Goal: Task Accomplishment & Management: Complete application form

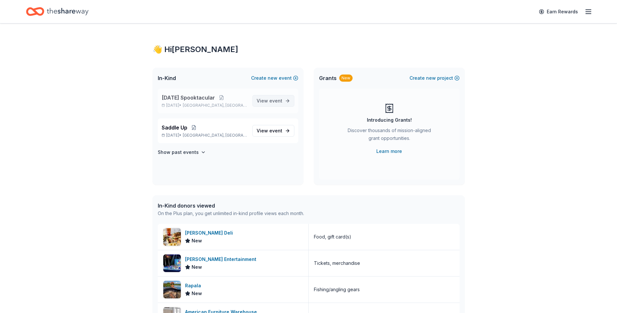
click at [273, 100] on span "event" at bounding box center [275, 101] width 13 height 6
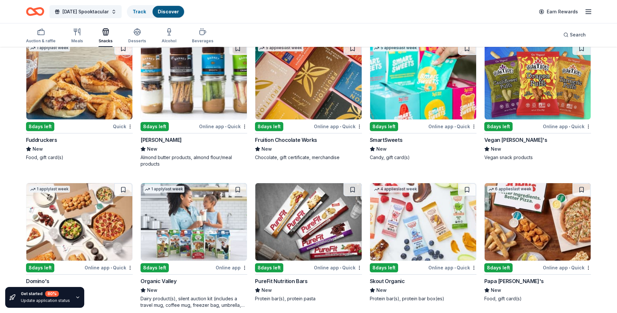
scroll to position [1459, 0]
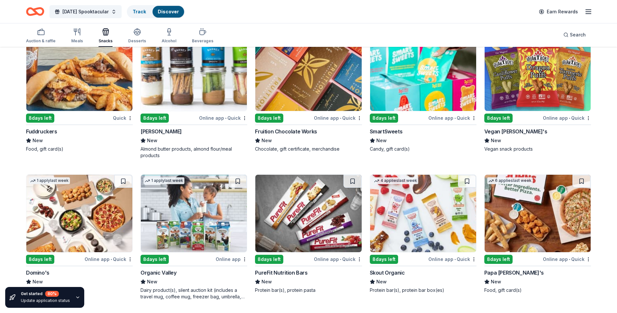
click at [163, 120] on div "8 days left" at bounding box center [155, 118] width 28 height 9
click at [417, 101] on img at bounding box center [423, 71] width 106 height 77
click at [400, 225] on img at bounding box center [423, 213] width 106 height 77
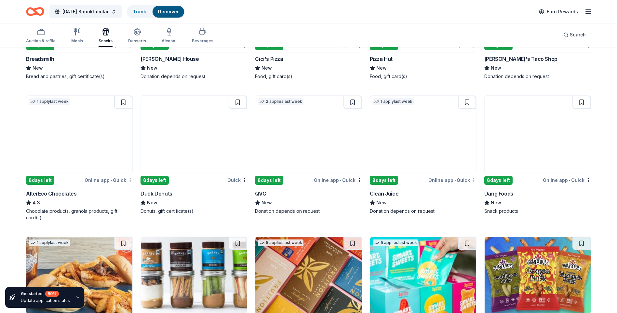
scroll to position [1254, 0]
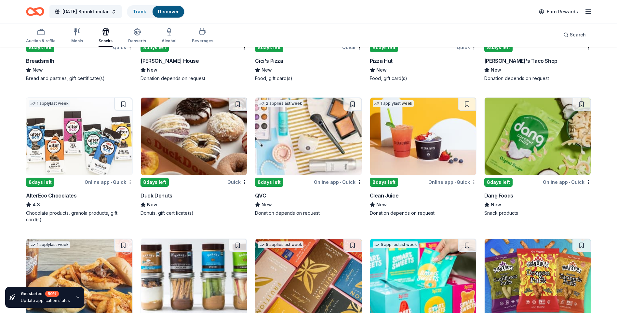
click at [529, 153] on img at bounding box center [538, 136] width 106 height 77
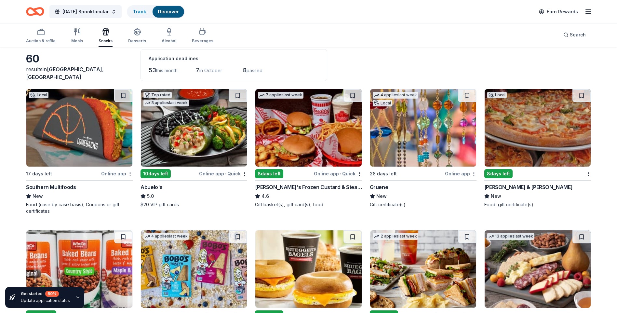
scroll to position [0, 0]
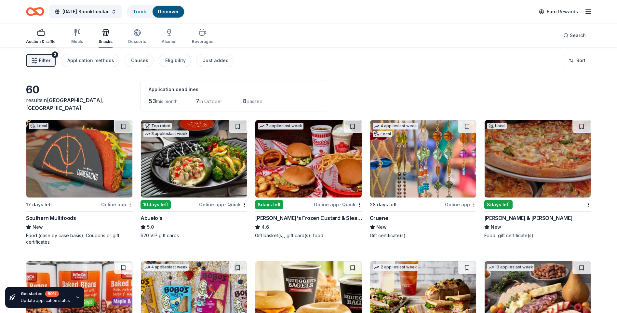
click at [38, 35] on icon "button" at bounding box center [41, 33] width 8 height 8
click at [529, 179] on img at bounding box center [538, 158] width 106 height 77
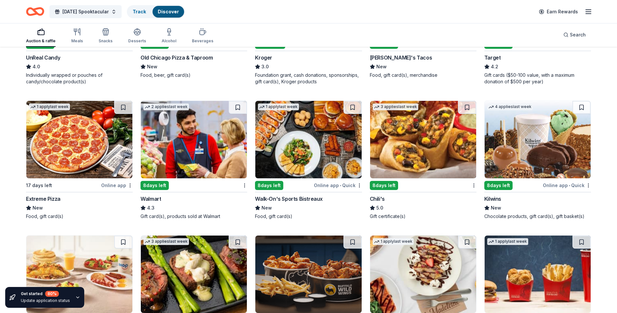
scroll to position [589, 0]
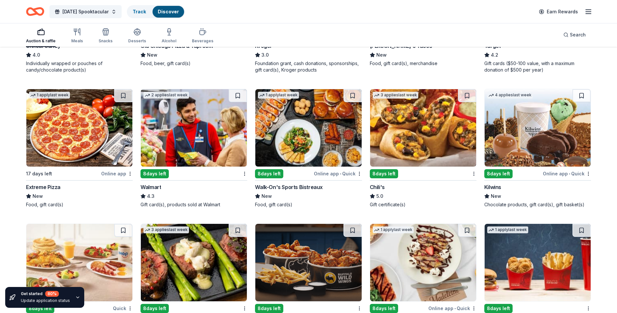
click at [395, 123] on img at bounding box center [423, 127] width 106 height 77
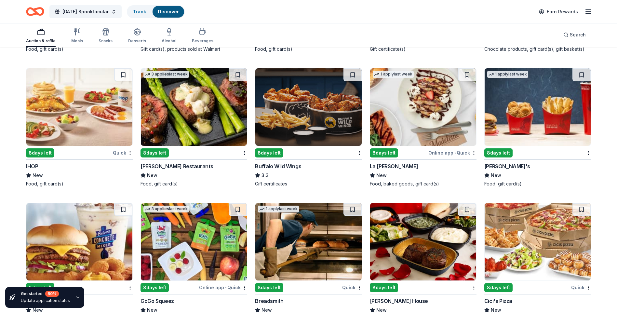
scroll to position [753, 0]
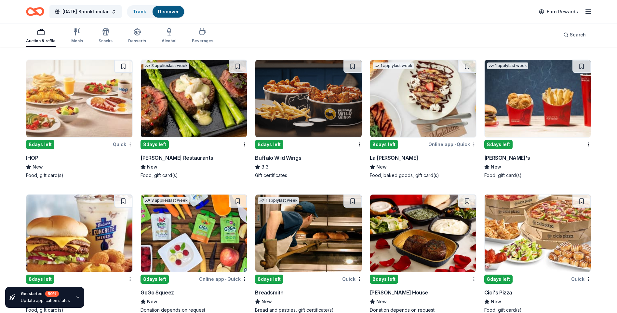
click at [405, 114] on img at bounding box center [423, 98] width 106 height 77
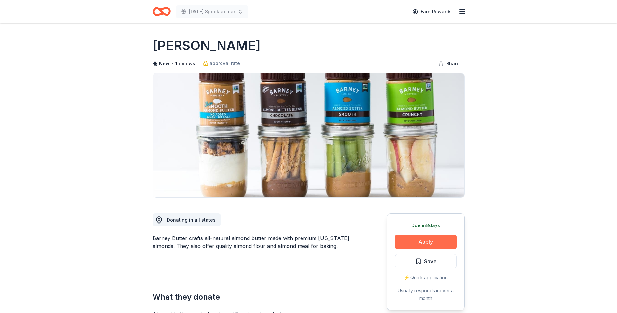
click at [424, 242] on button "Apply" at bounding box center [426, 241] width 62 height 14
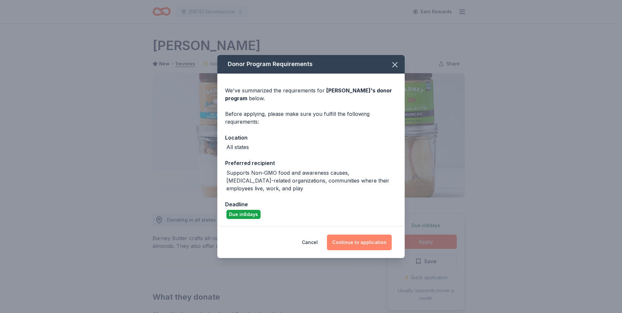
click at [348, 243] on button "Continue to application" at bounding box center [359, 242] width 65 height 16
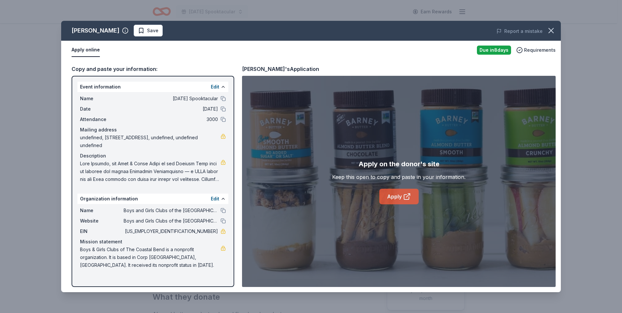
click at [395, 194] on link "Apply" at bounding box center [398, 197] width 39 height 16
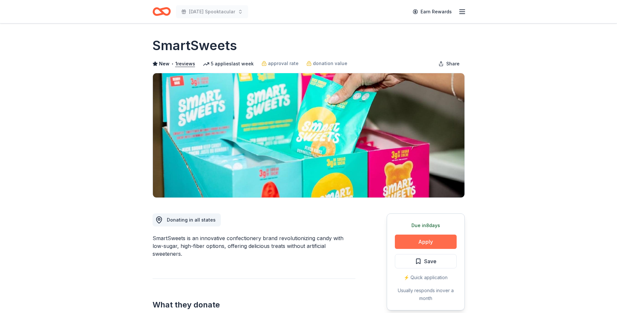
click at [424, 244] on button "Apply" at bounding box center [426, 241] width 62 height 14
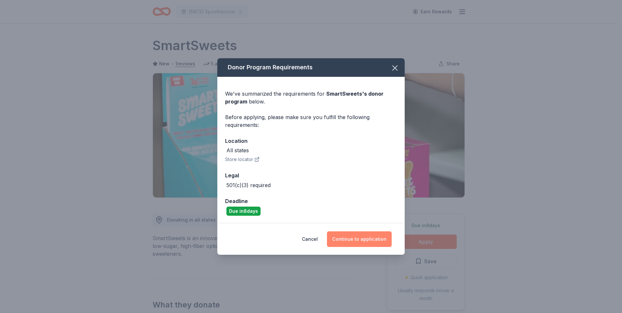
click at [346, 241] on button "Continue to application" at bounding box center [359, 239] width 65 height 16
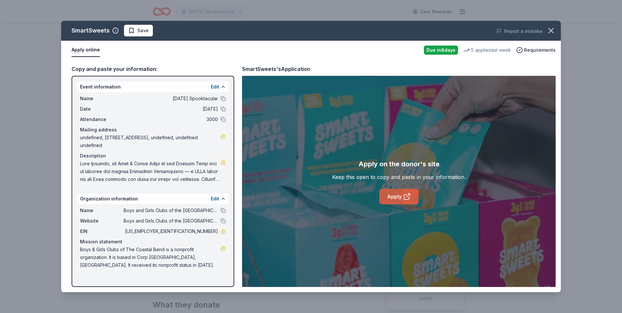
click at [403, 198] on icon at bounding box center [407, 197] width 8 height 8
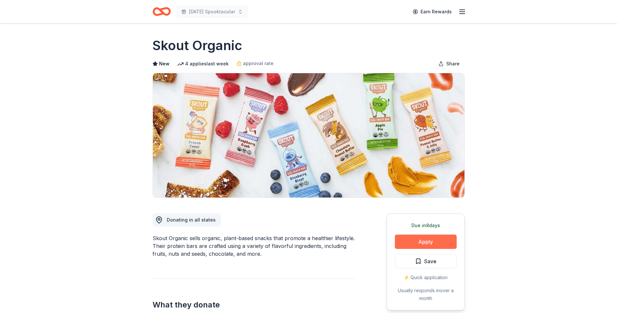
click at [422, 240] on button "Apply" at bounding box center [426, 241] width 62 height 14
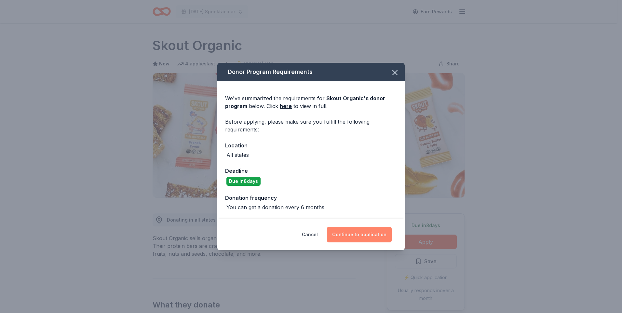
click at [359, 236] on button "Continue to application" at bounding box center [359, 235] width 65 height 16
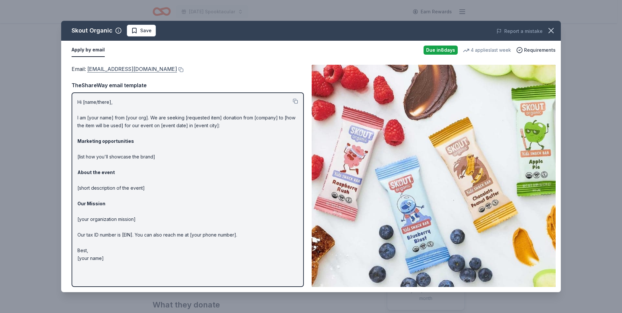
click at [117, 69] on link "social@skoutorganic.com" at bounding box center [132, 69] width 90 height 8
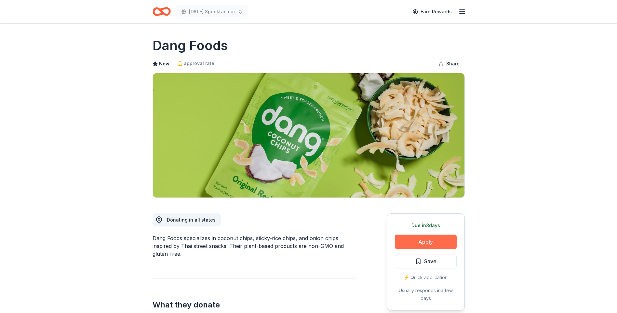
click at [423, 246] on button "Apply" at bounding box center [426, 241] width 62 height 14
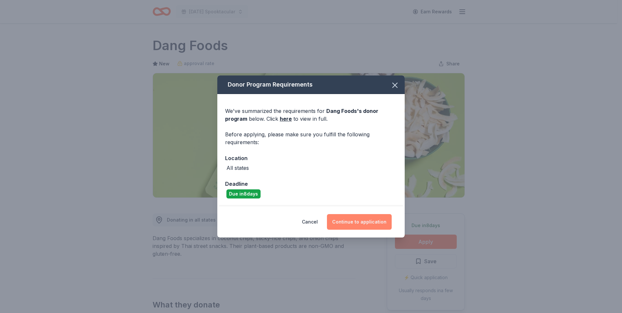
click at [348, 221] on button "Continue to application" at bounding box center [359, 222] width 65 height 16
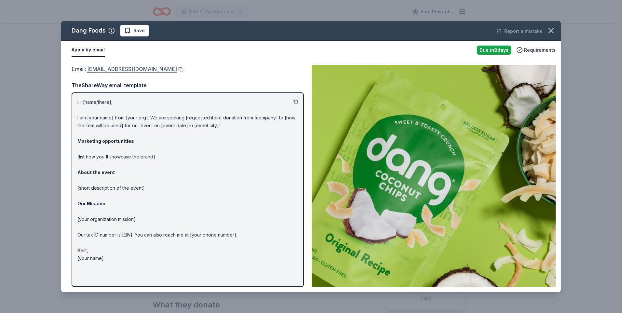
click at [112, 70] on link "hello@dangfoods.com" at bounding box center [132, 69] width 90 height 8
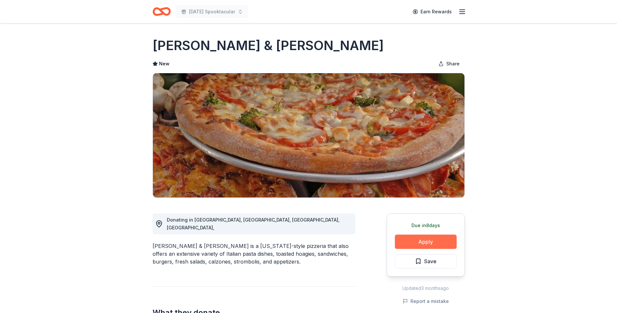
click at [428, 245] on button "Apply" at bounding box center [426, 241] width 62 height 14
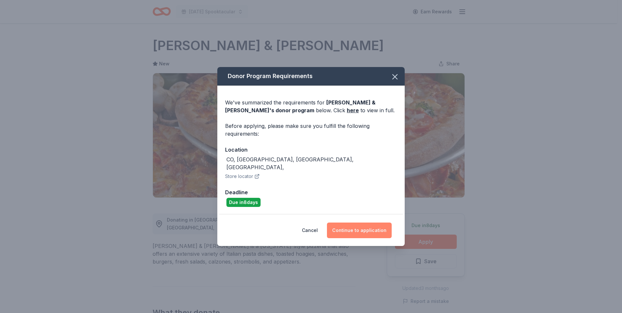
click at [358, 229] on button "Continue to application" at bounding box center [359, 230] width 65 height 16
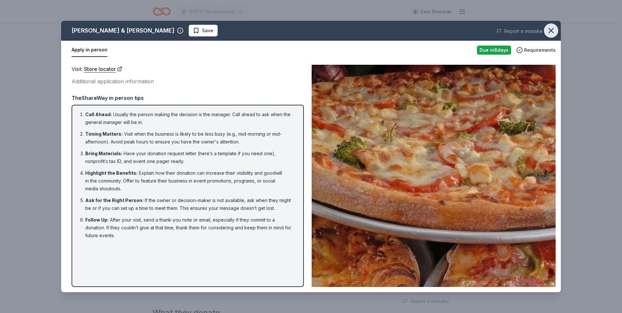
click at [552, 33] on icon "button" at bounding box center [550, 30] width 9 height 9
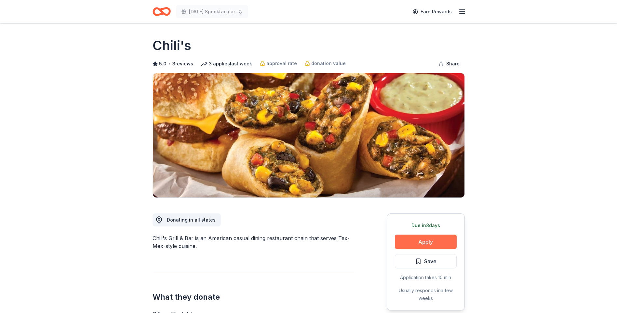
click at [429, 244] on button "Apply" at bounding box center [426, 241] width 62 height 14
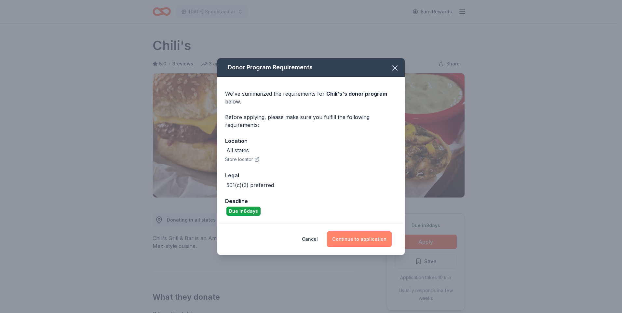
click at [349, 239] on button "Continue to application" at bounding box center [359, 239] width 65 height 16
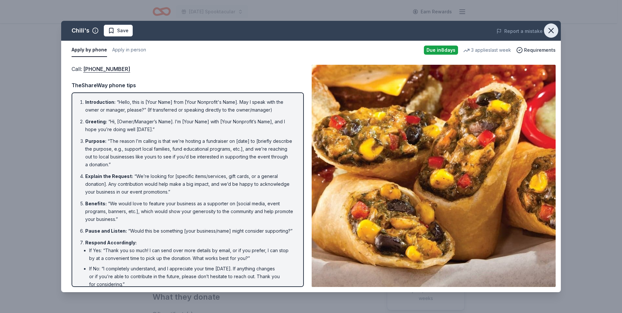
click at [550, 30] on icon "button" at bounding box center [551, 30] width 5 height 5
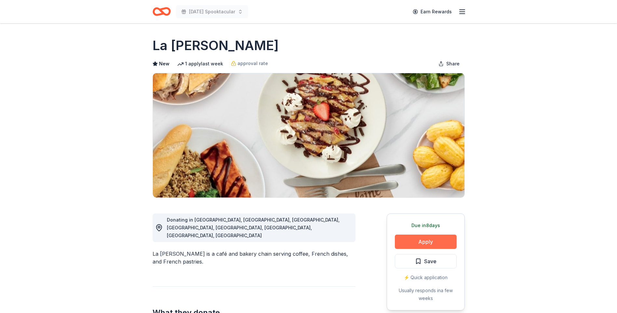
click at [423, 242] on button "Apply" at bounding box center [426, 241] width 62 height 14
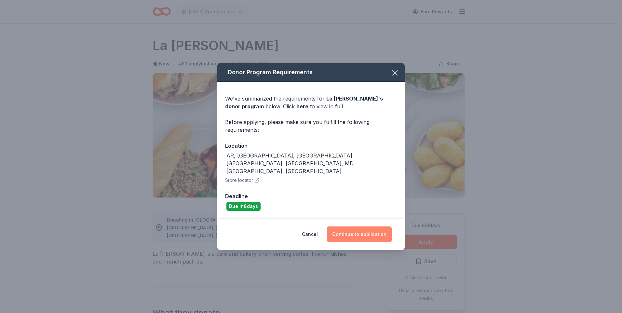
click at [352, 227] on button "Continue to application" at bounding box center [359, 234] width 65 height 16
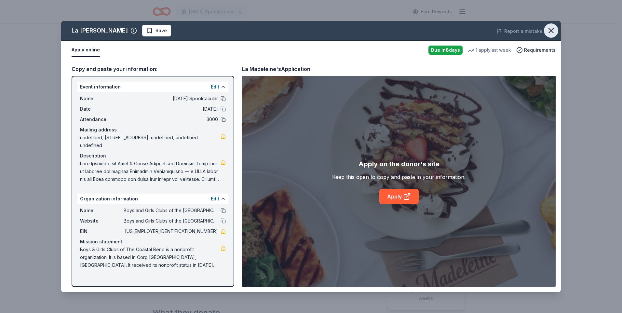
click at [552, 33] on icon "button" at bounding box center [550, 30] width 9 height 9
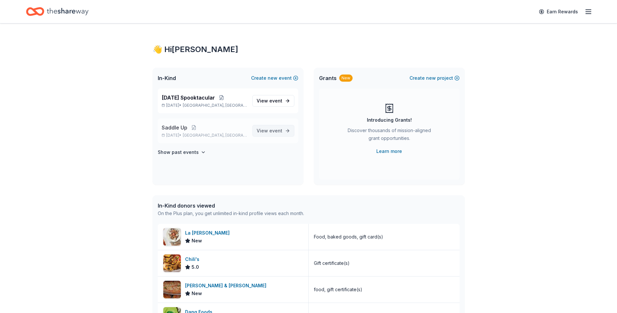
click at [269, 130] on span "View event" at bounding box center [270, 131] width 26 height 8
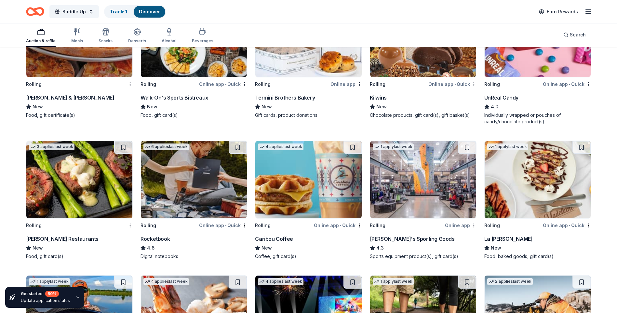
scroll to position [1642, 0]
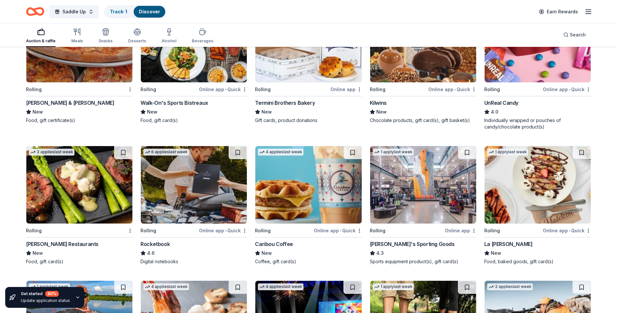
click at [528, 205] on img at bounding box center [538, 184] width 106 height 77
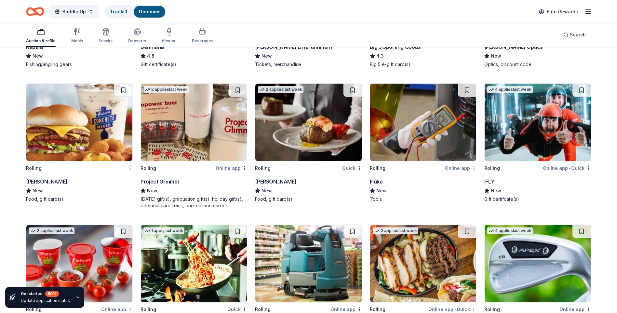
scroll to position [1976, 0]
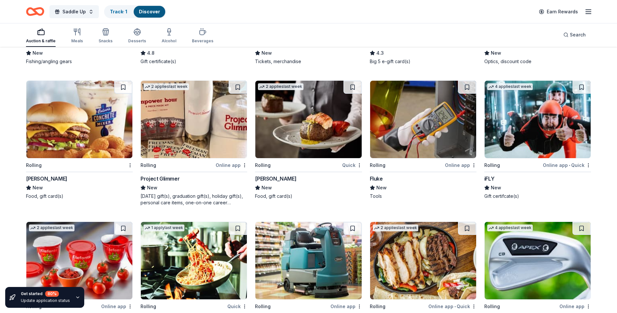
click at [517, 145] on img at bounding box center [538, 119] width 106 height 77
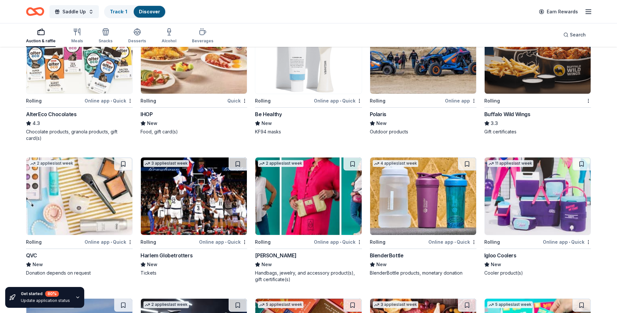
scroll to position [3305, 0]
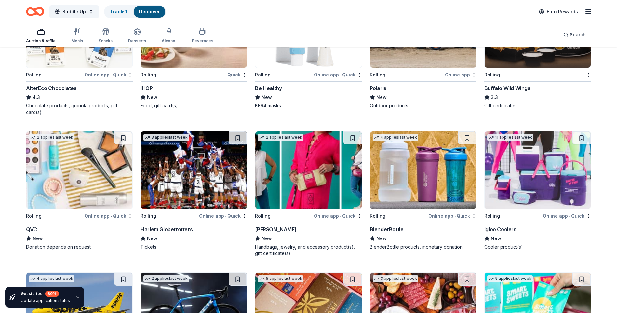
click at [300, 174] on img at bounding box center [308, 169] width 106 height 77
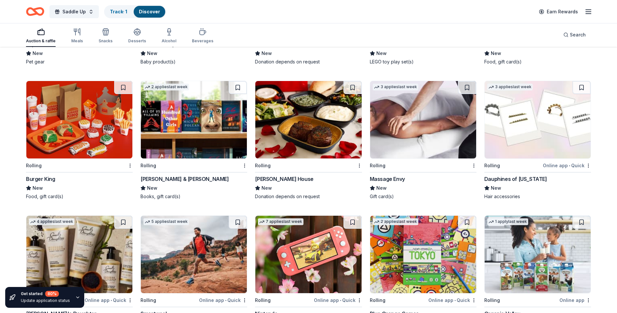
scroll to position [3912, 0]
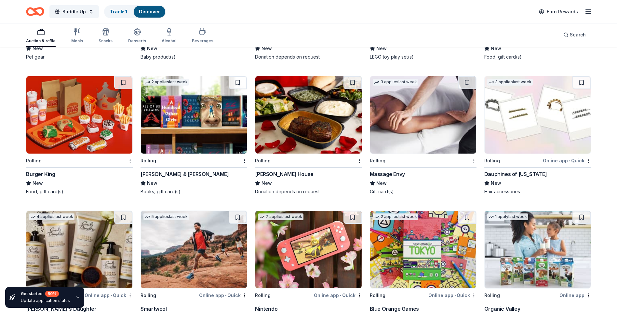
click at [439, 139] on img at bounding box center [423, 114] width 106 height 77
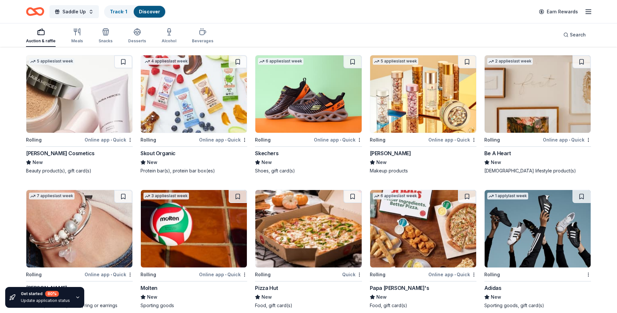
scroll to position [4217, 0]
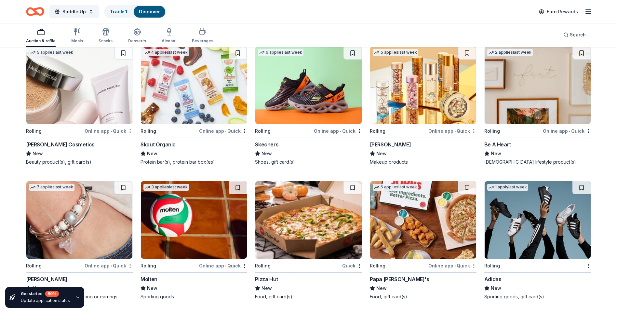
click at [62, 237] on img at bounding box center [79, 219] width 106 height 77
click at [509, 90] on img at bounding box center [538, 85] width 106 height 77
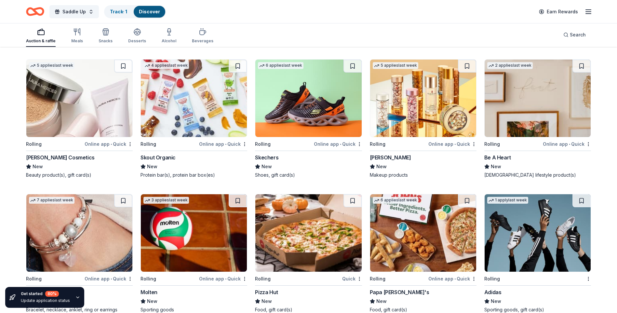
click at [412, 126] on img at bounding box center [423, 98] width 106 height 77
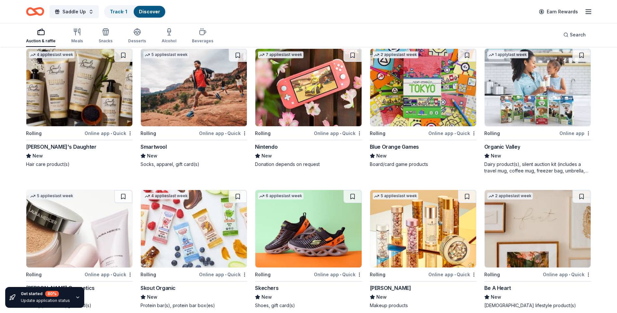
scroll to position [4054, 0]
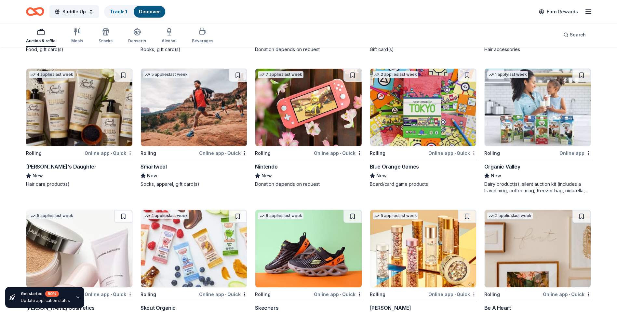
click at [84, 114] on img at bounding box center [79, 107] width 106 height 77
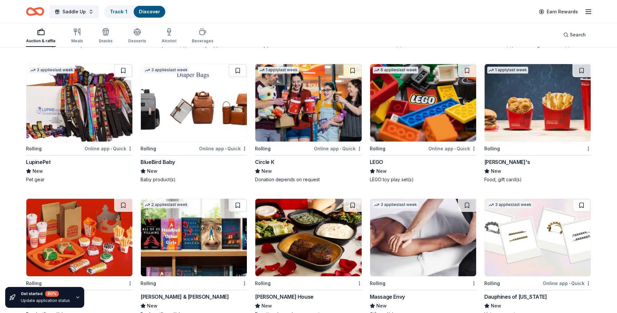
scroll to position [3781, 0]
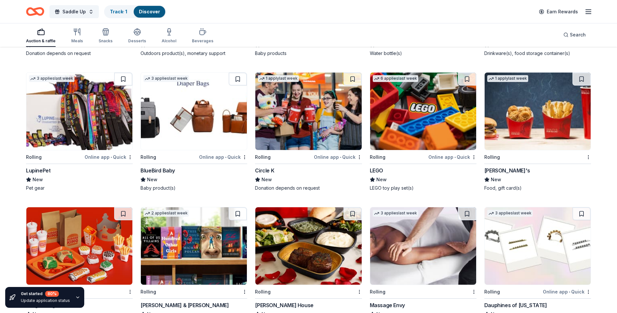
click at [297, 129] on img at bounding box center [308, 111] width 106 height 77
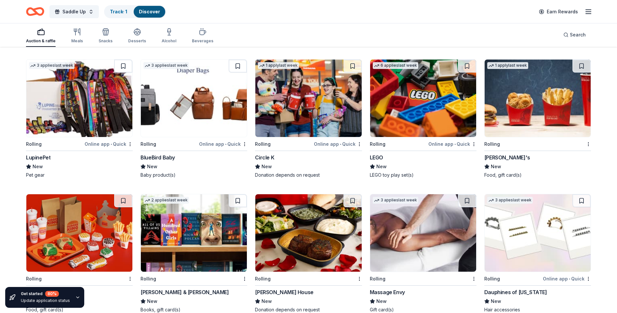
scroll to position [3846, 0]
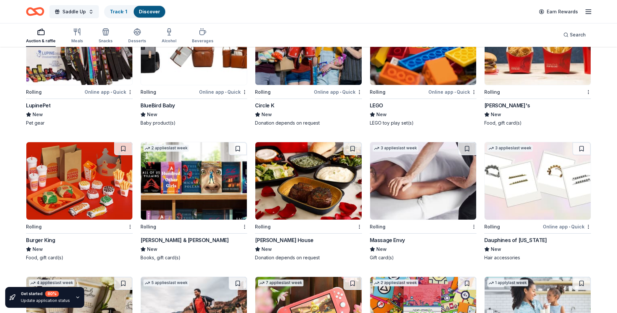
click at [539, 197] on img at bounding box center [538, 180] width 106 height 77
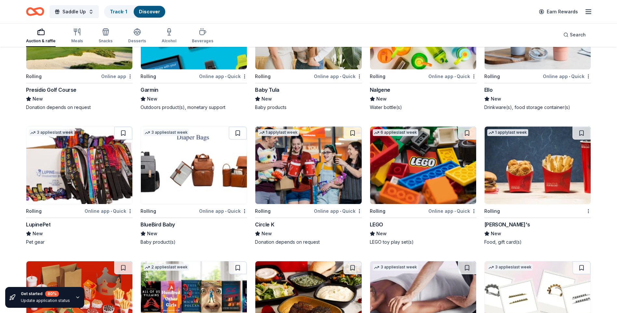
scroll to position [3735, 0]
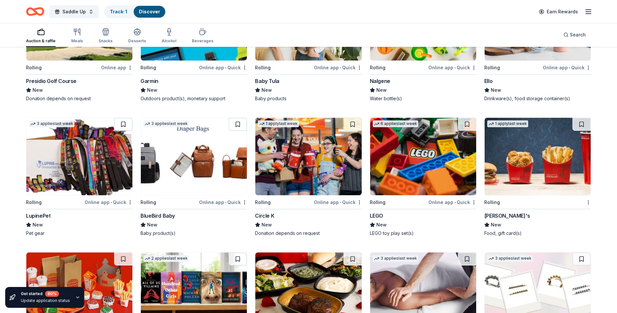
click at [83, 166] on img at bounding box center [79, 156] width 106 height 77
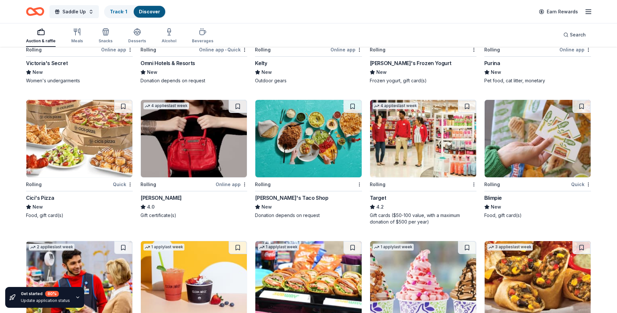
scroll to position [2489, 0]
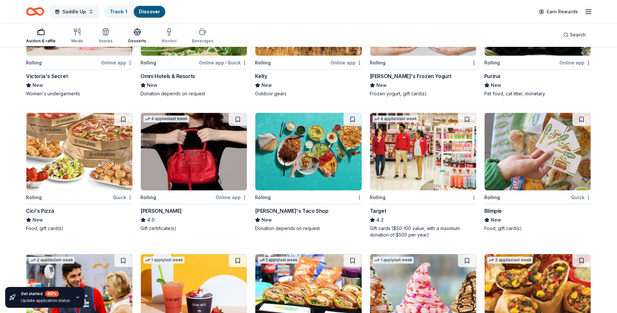
click at [138, 39] on div "Desserts" at bounding box center [137, 40] width 18 height 5
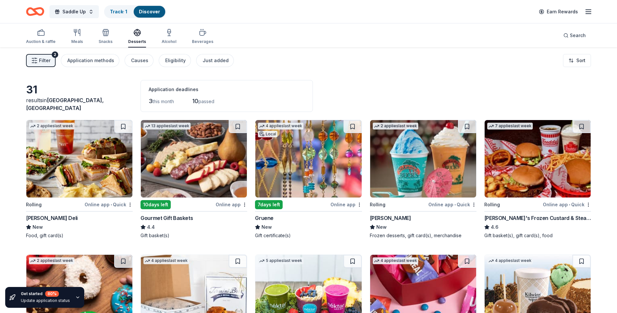
click at [522, 169] on img at bounding box center [538, 158] width 106 height 77
click at [73, 159] on img at bounding box center [79, 158] width 106 height 77
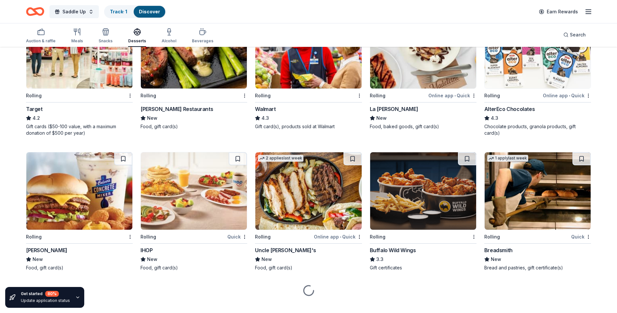
scroll to position [395, 0]
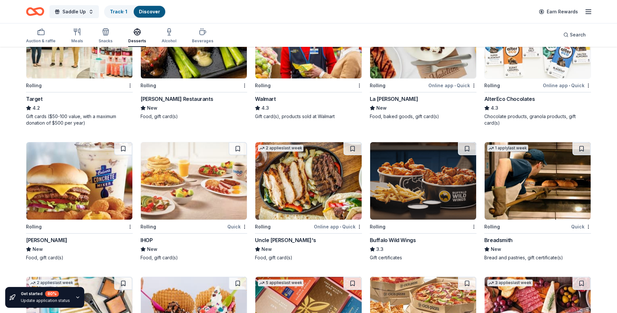
click at [423, 194] on img at bounding box center [423, 180] width 106 height 77
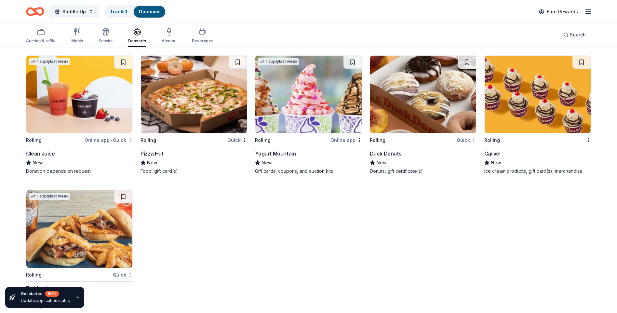
scroll to position [760, 0]
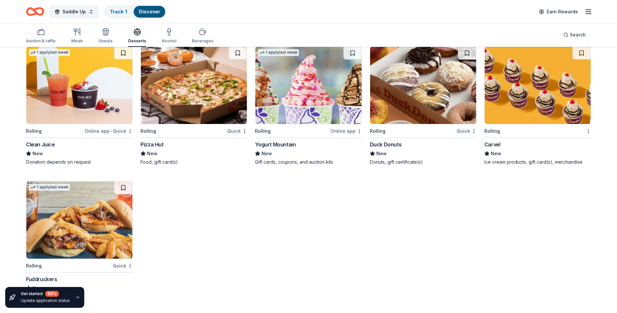
click at [45, 209] on img at bounding box center [79, 219] width 106 height 77
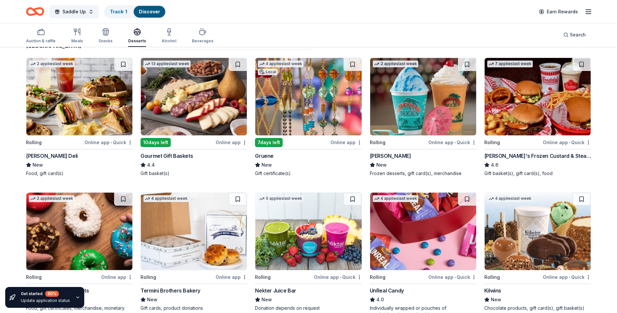
scroll to position [0, 0]
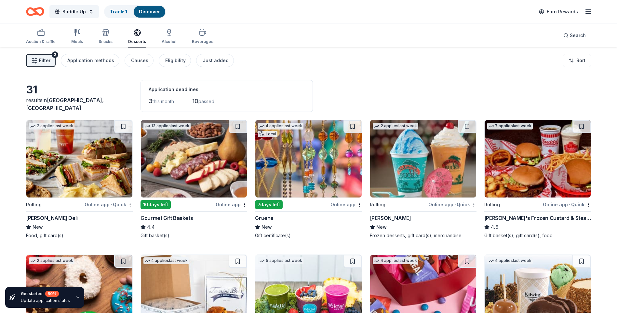
click at [305, 170] on img at bounding box center [308, 158] width 106 height 77
click at [163, 38] on div "Alcohol" at bounding box center [169, 37] width 15 height 16
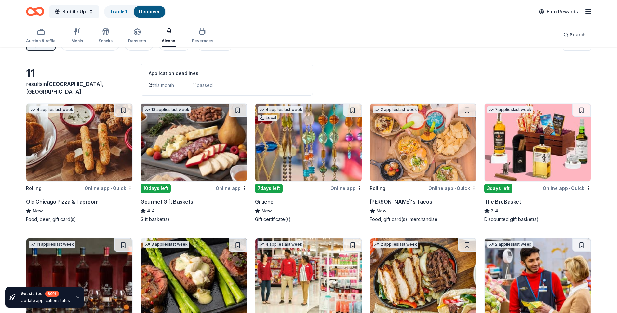
scroll to position [8, 0]
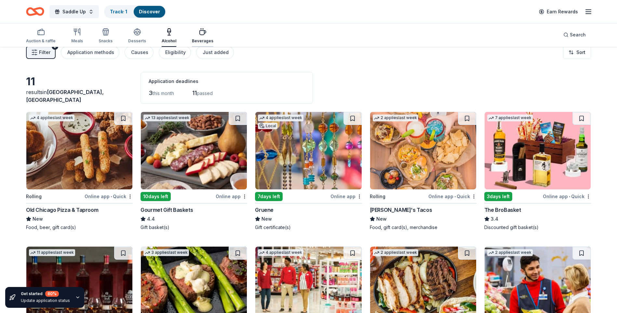
click at [200, 33] on icon "button" at bounding box center [203, 32] width 8 height 8
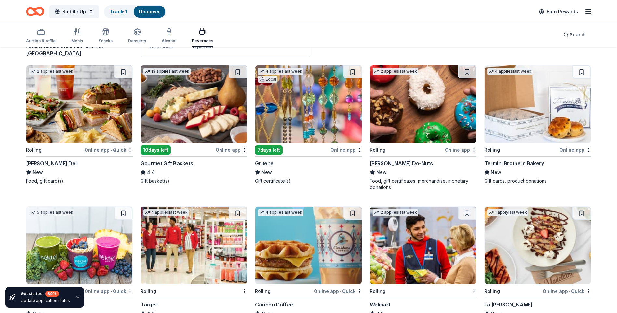
scroll to position [48, 0]
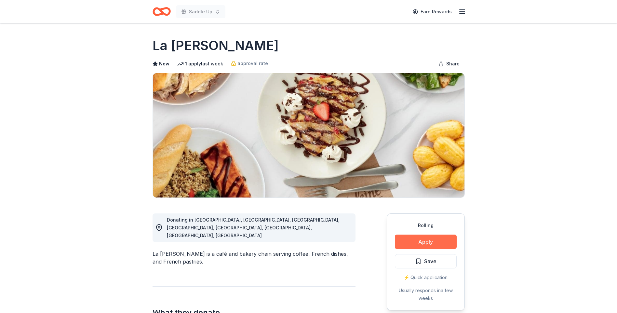
click at [426, 243] on button "Apply" at bounding box center [426, 241] width 62 height 14
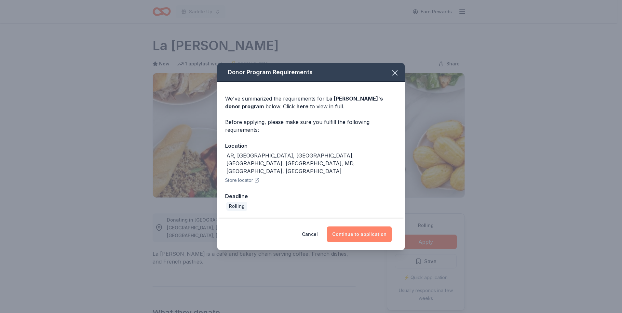
click at [358, 226] on button "Continue to application" at bounding box center [359, 234] width 65 height 16
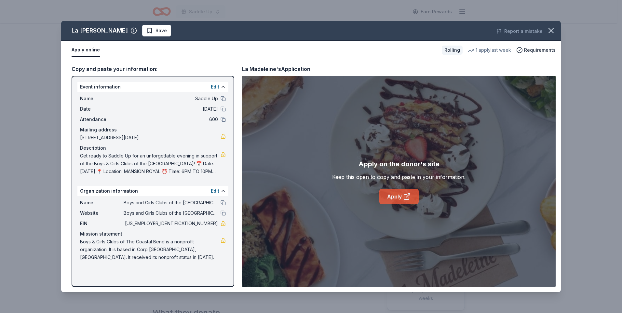
click at [402, 199] on link "Apply" at bounding box center [398, 197] width 39 height 16
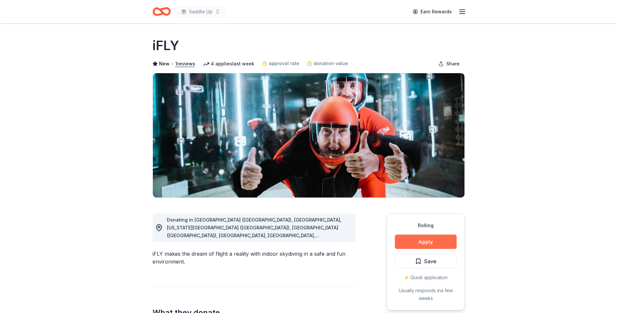
click at [424, 242] on button "Apply" at bounding box center [426, 241] width 62 height 14
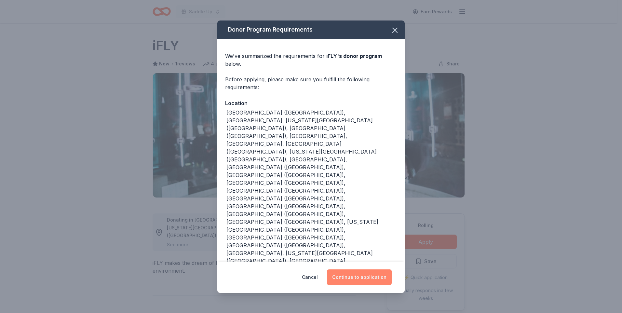
click at [360, 269] on button "Continue to application" at bounding box center [359, 277] width 65 height 16
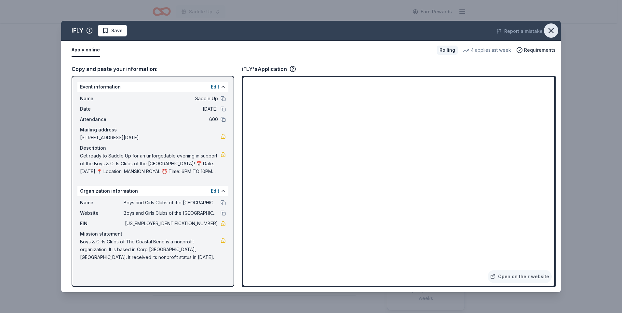
click at [549, 31] on icon "button" at bounding box center [550, 30] width 9 height 9
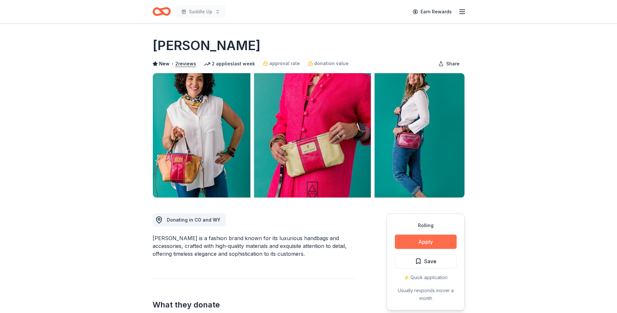
click at [425, 242] on button "Apply" at bounding box center [426, 241] width 62 height 14
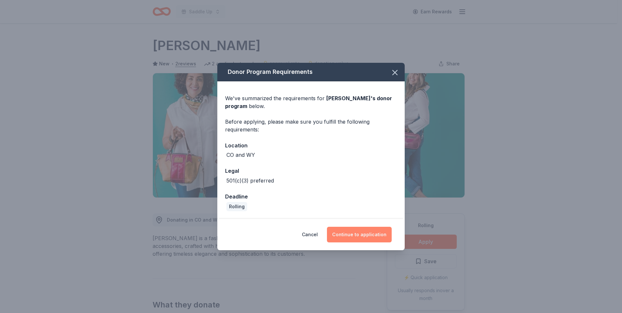
click at [359, 236] on button "Continue to application" at bounding box center [359, 235] width 65 height 16
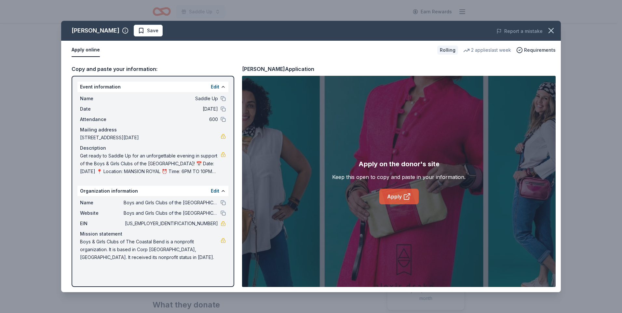
click at [397, 196] on link "Apply" at bounding box center [398, 197] width 39 height 16
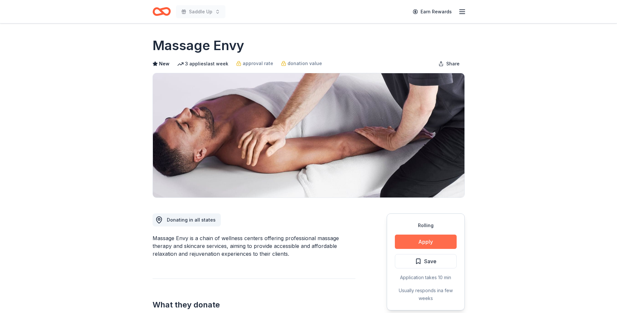
click at [424, 241] on button "Apply" at bounding box center [426, 241] width 62 height 14
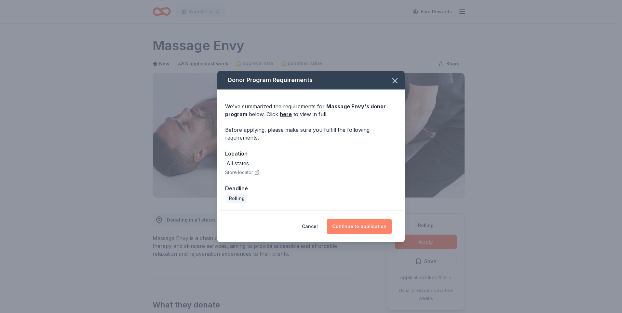
click at [360, 226] on button "Continue to application" at bounding box center [359, 227] width 65 height 16
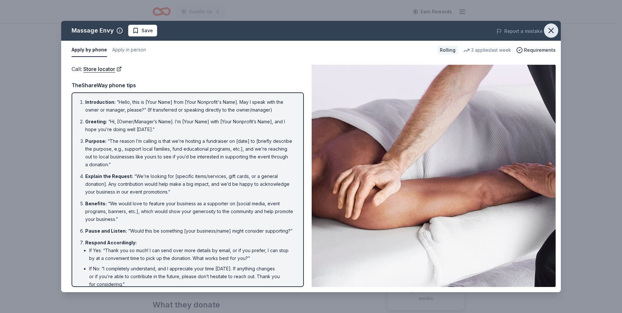
click at [550, 30] on icon "button" at bounding box center [551, 30] width 5 height 5
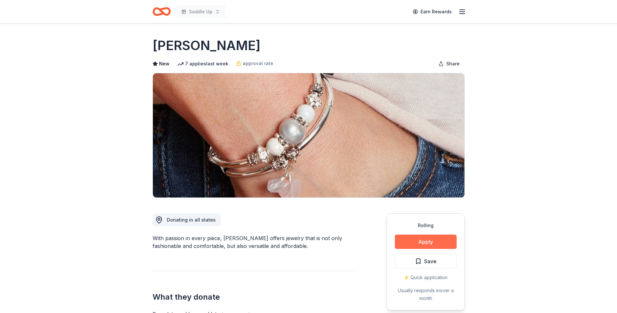
click at [425, 243] on button "Apply" at bounding box center [426, 241] width 62 height 14
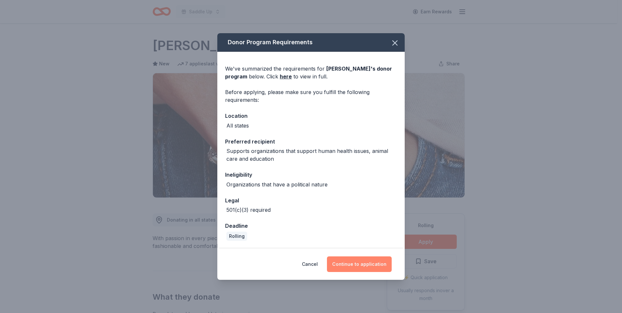
click at [346, 266] on button "Continue to application" at bounding box center [359, 264] width 65 height 16
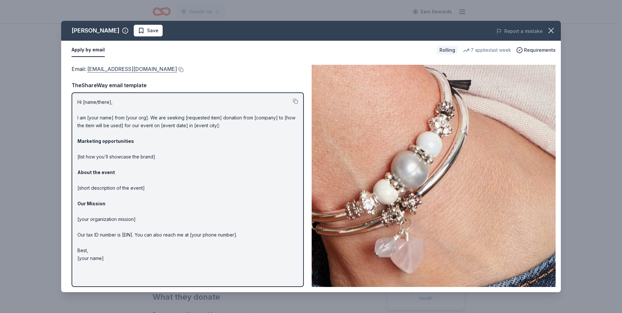
click at [102, 68] on link "[EMAIL_ADDRESS][DOMAIN_NAME]" at bounding box center [132, 69] width 90 height 8
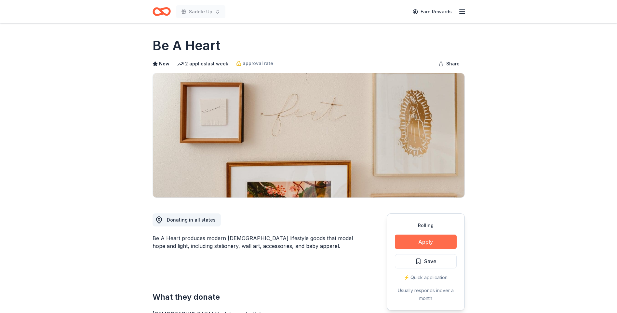
click at [430, 242] on button "Apply" at bounding box center [426, 241] width 62 height 14
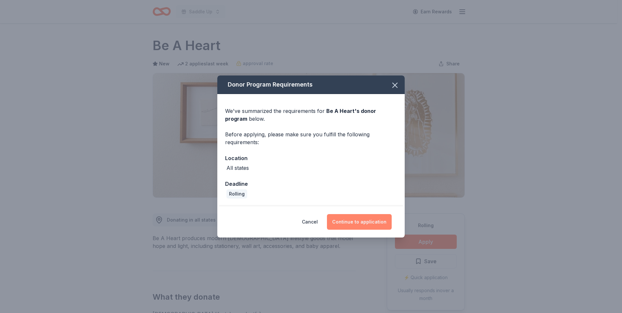
click at [362, 224] on button "Continue to application" at bounding box center [359, 222] width 65 height 16
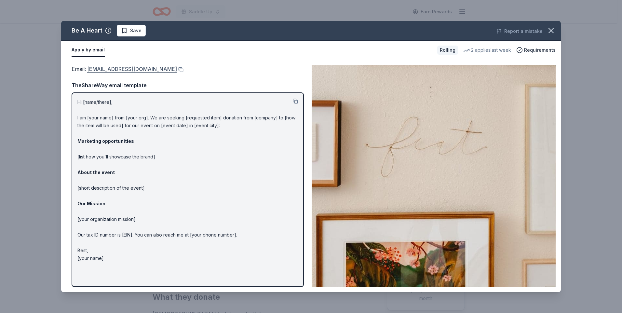
click at [115, 69] on link "[EMAIL_ADDRESS][DOMAIN_NAME]" at bounding box center [132, 69] width 90 height 8
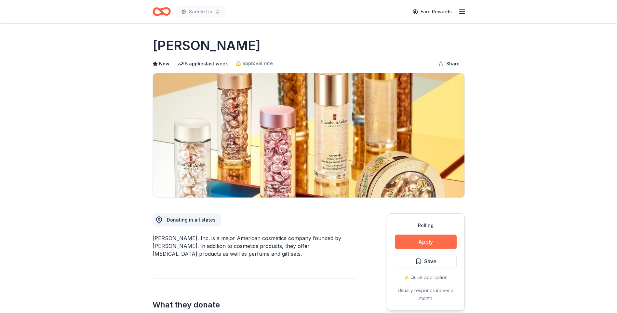
click at [426, 244] on button "Apply" at bounding box center [426, 241] width 62 height 14
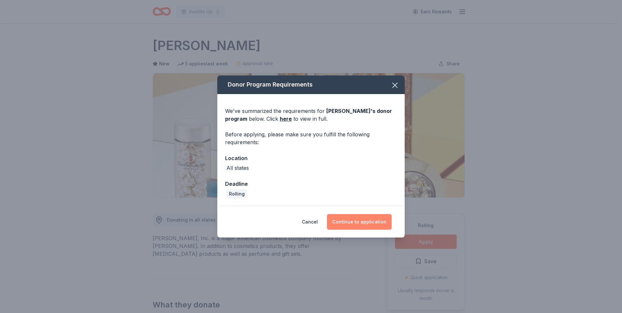
click at [358, 221] on button "Continue to application" at bounding box center [359, 222] width 65 height 16
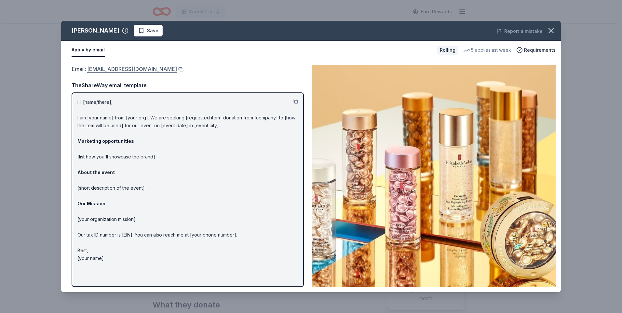
click at [109, 69] on link "[EMAIL_ADDRESS][DOMAIN_NAME]" at bounding box center [132, 69] width 90 height 8
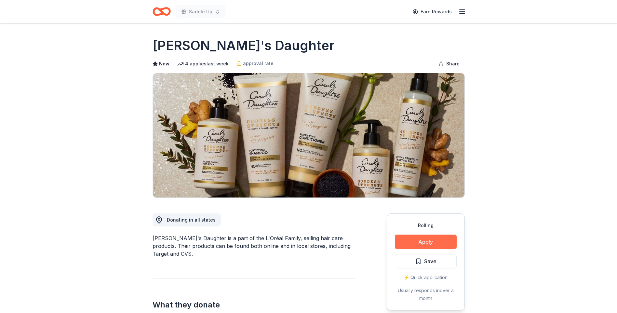
click at [422, 241] on button "Apply" at bounding box center [426, 241] width 62 height 14
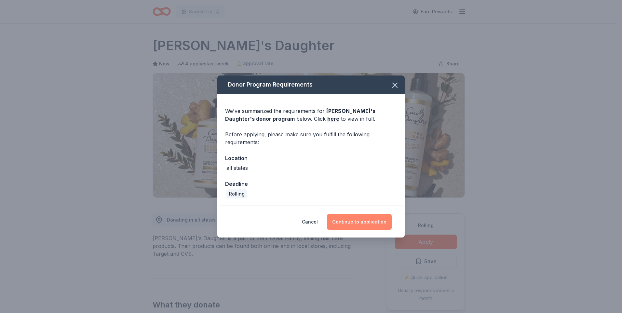
click at [353, 222] on button "Continue to application" at bounding box center [359, 222] width 65 height 16
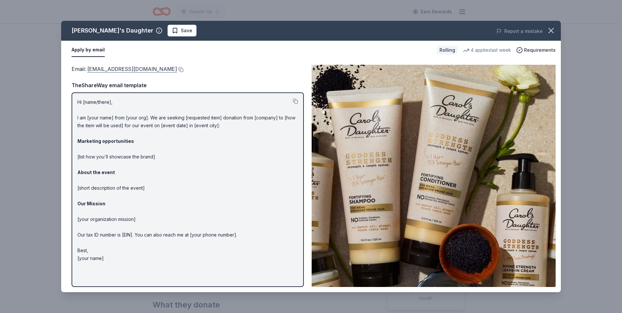
click at [120, 70] on link "[EMAIL_ADDRESS][DOMAIN_NAME]" at bounding box center [132, 69] width 90 height 8
click at [134, 68] on link "[EMAIL_ADDRESS][DOMAIN_NAME]" at bounding box center [132, 69] width 90 height 8
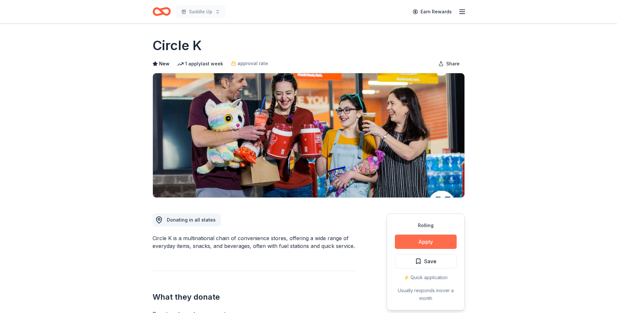
click at [425, 243] on button "Apply" at bounding box center [426, 241] width 62 height 14
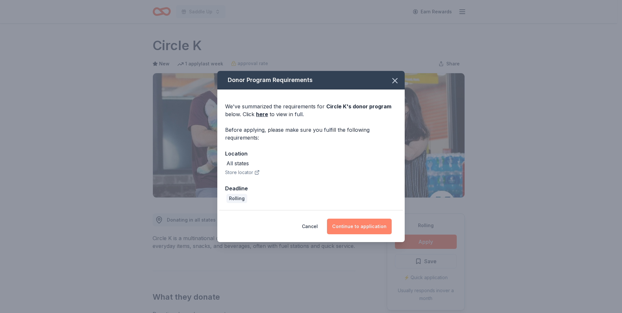
click at [356, 226] on button "Continue to application" at bounding box center [359, 227] width 65 height 16
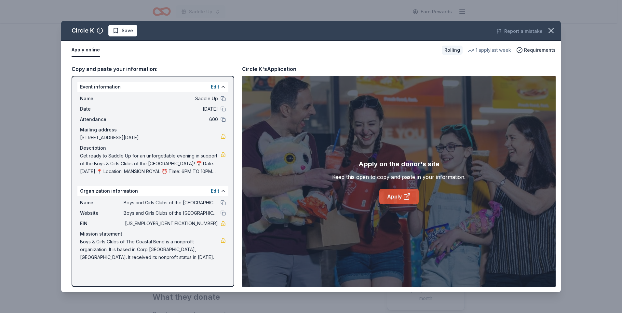
click at [396, 197] on link "Apply" at bounding box center [398, 197] width 39 height 16
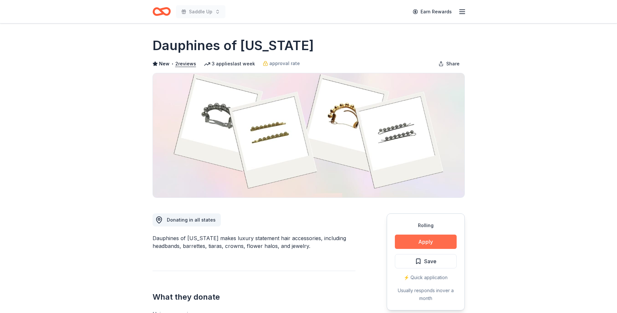
click at [422, 242] on button "Apply" at bounding box center [426, 241] width 62 height 14
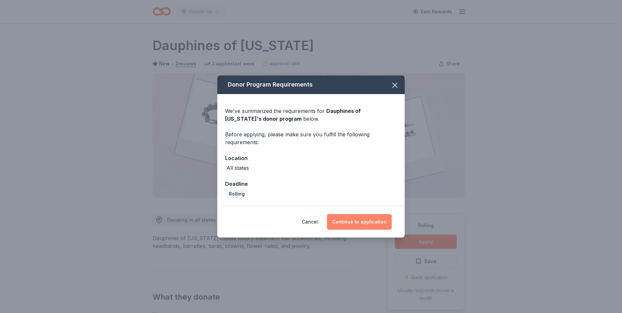
click at [351, 221] on button "Continue to application" at bounding box center [359, 222] width 65 height 16
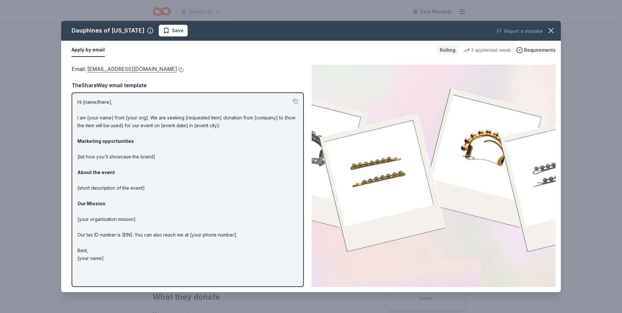
click at [147, 69] on link "[EMAIL_ADDRESS][DOMAIN_NAME]" at bounding box center [132, 69] width 90 height 8
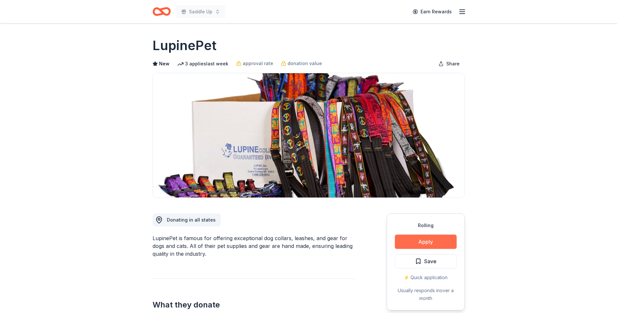
click at [427, 241] on button "Apply" at bounding box center [426, 241] width 62 height 14
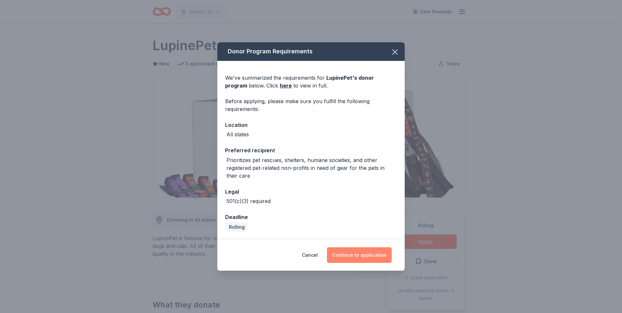
click at [359, 253] on button "Continue to application" at bounding box center [359, 255] width 65 height 16
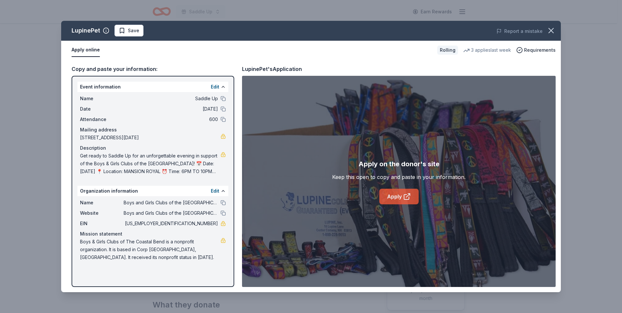
click at [395, 197] on link "Apply" at bounding box center [398, 197] width 39 height 16
click at [551, 31] on icon "button" at bounding box center [551, 30] width 5 height 5
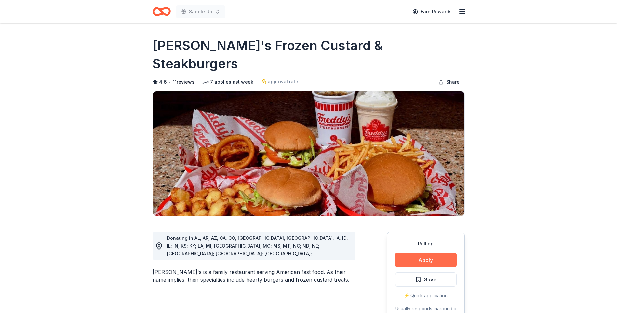
click at [426, 253] on button "Apply" at bounding box center [426, 260] width 62 height 14
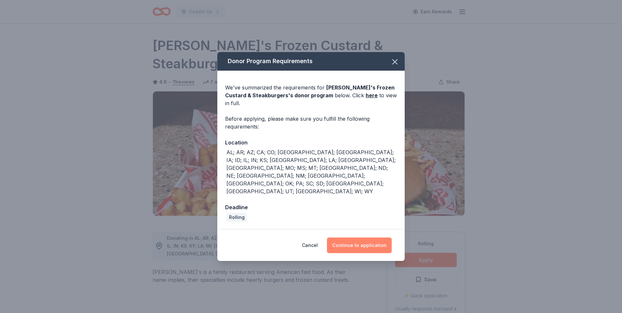
click at [351, 237] on button "Continue to application" at bounding box center [359, 245] width 65 height 16
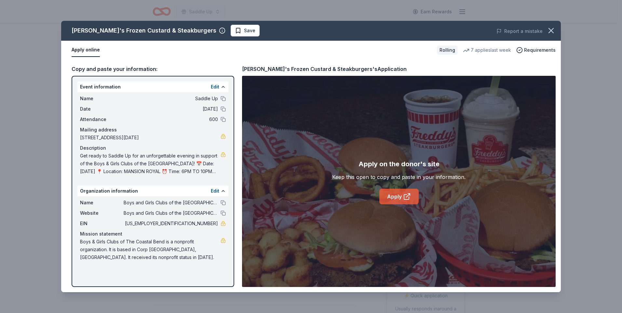
click at [402, 197] on link "Apply" at bounding box center [398, 197] width 39 height 16
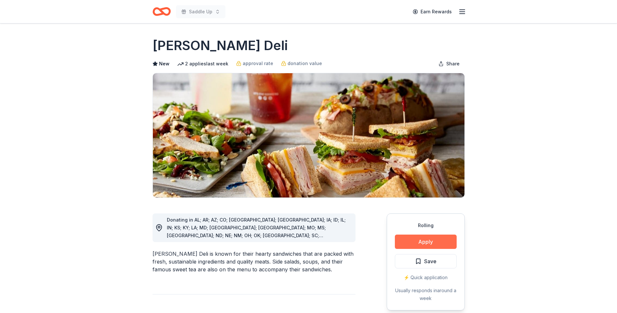
click at [418, 244] on button "Apply" at bounding box center [426, 241] width 62 height 14
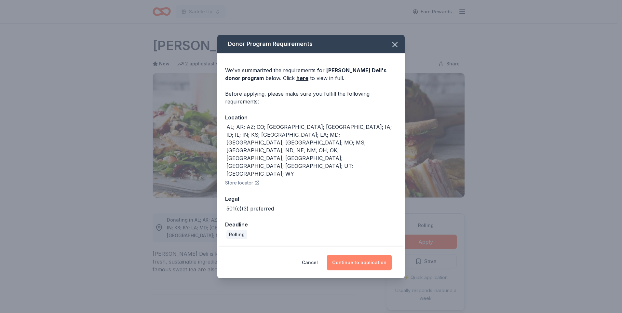
click at [358, 255] on button "Continue to application" at bounding box center [359, 263] width 65 height 16
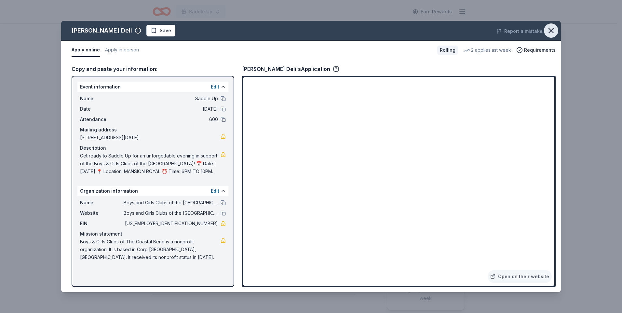
click at [551, 31] on icon "button" at bounding box center [551, 30] width 5 height 5
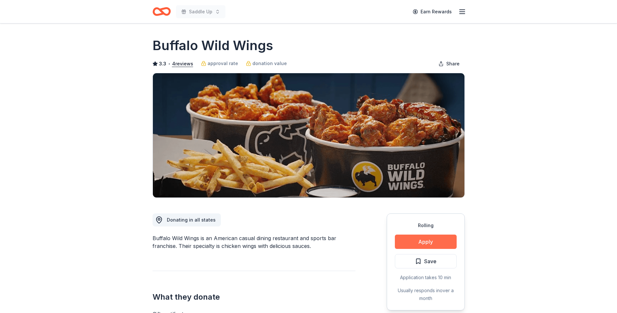
click at [429, 244] on button "Apply" at bounding box center [426, 241] width 62 height 14
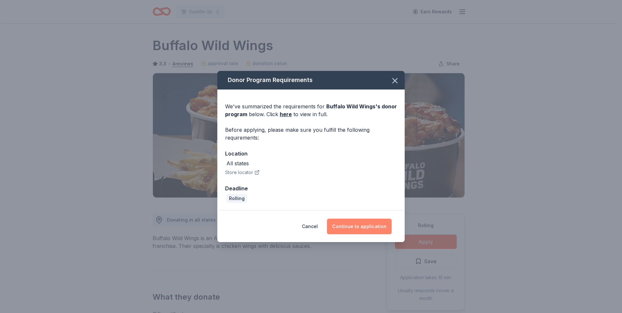
click at [355, 226] on button "Continue to application" at bounding box center [359, 227] width 65 height 16
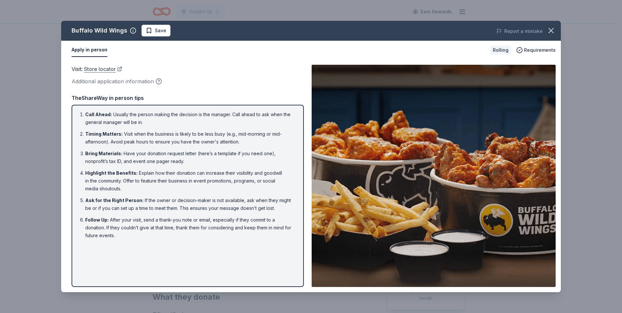
click at [110, 69] on link "Store locator" at bounding box center [103, 69] width 38 height 8
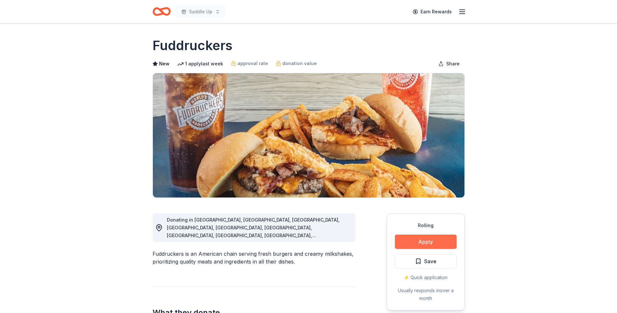
click at [423, 240] on button "Apply" at bounding box center [426, 241] width 62 height 14
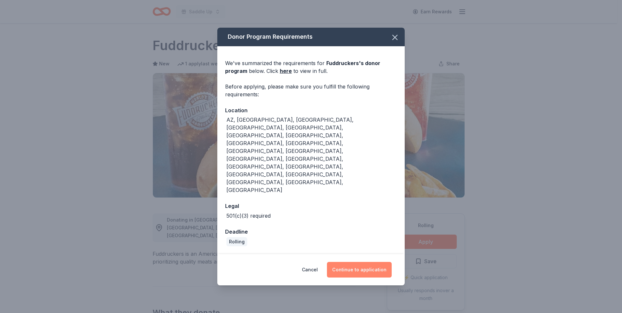
click at [353, 262] on button "Continue to application" at bounding box center [359, 270] width 65 height 16
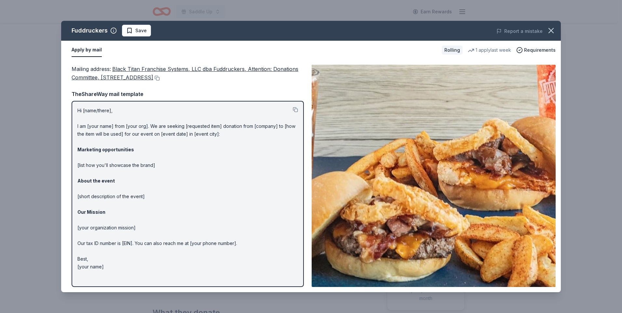
click at [231, 68] on span "Black Titan Franchise Systems, LLC dba Fuddruckers, Attention: Donations Commit…" at bounding box center [185, 73] width 227 height 15
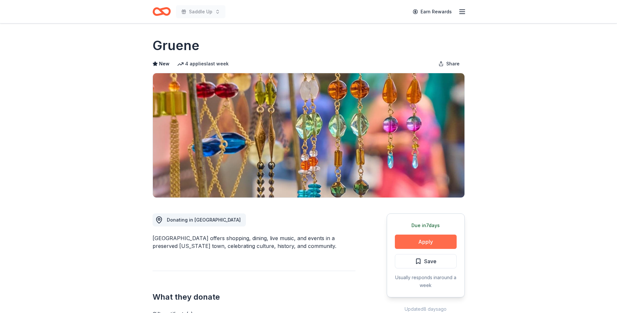
click at [426, 243] on button "Apply" at bounding box center [426, 241] width 62 height 14
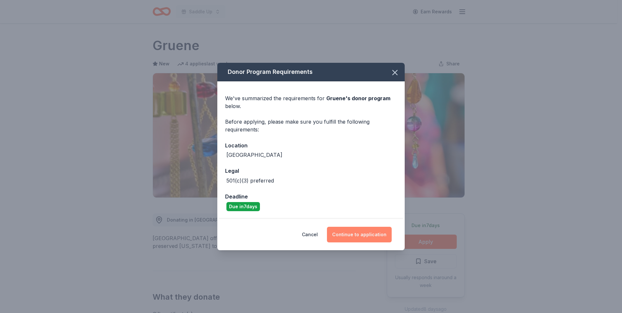
click at [364, 238] on button "Continue to application" at bounding box center [359, 235] width 65 height 16
